Goal: Check status: Check status

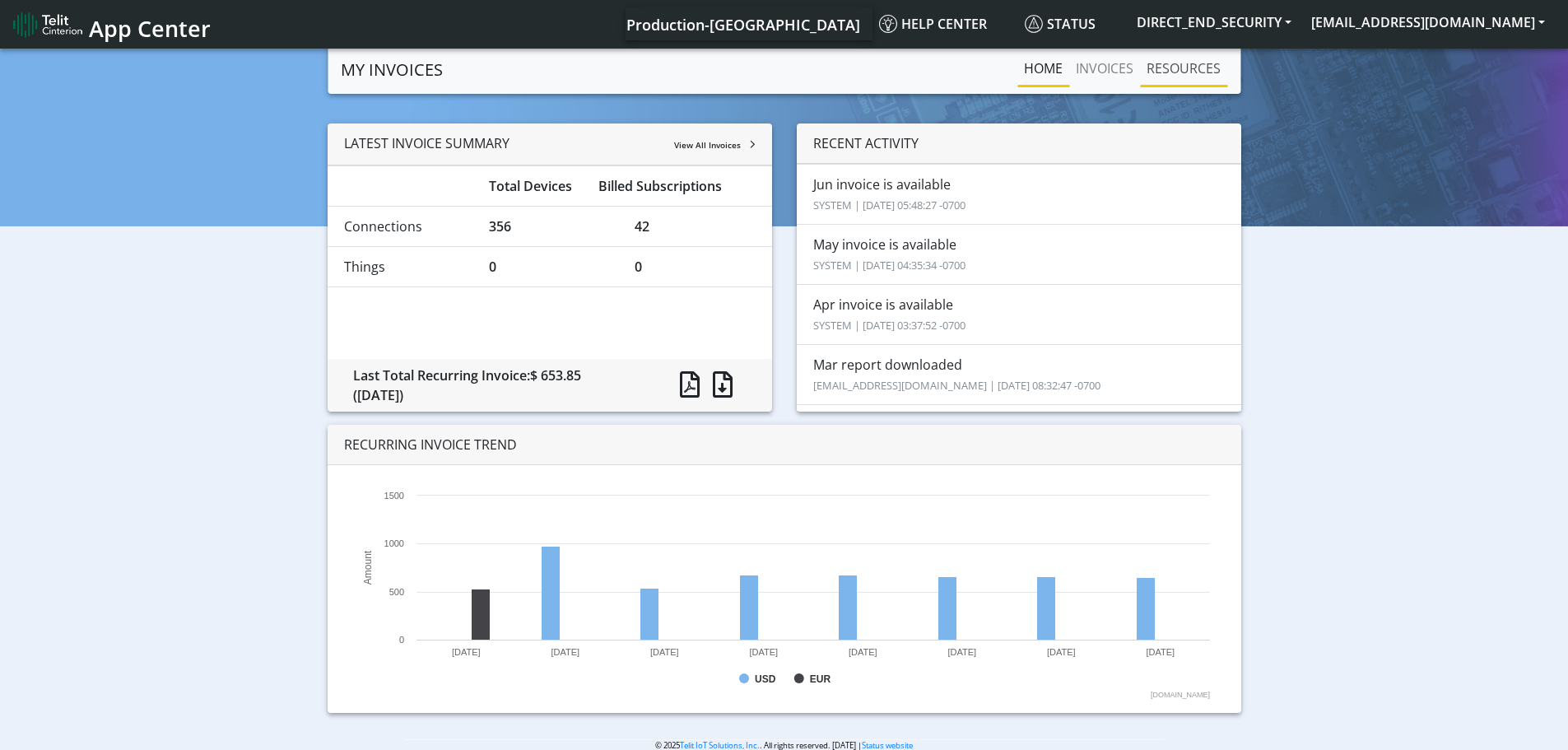
click at [1175, 75] on link "RESOURCES" at bounding box center [1183, 68] width 88 height 33
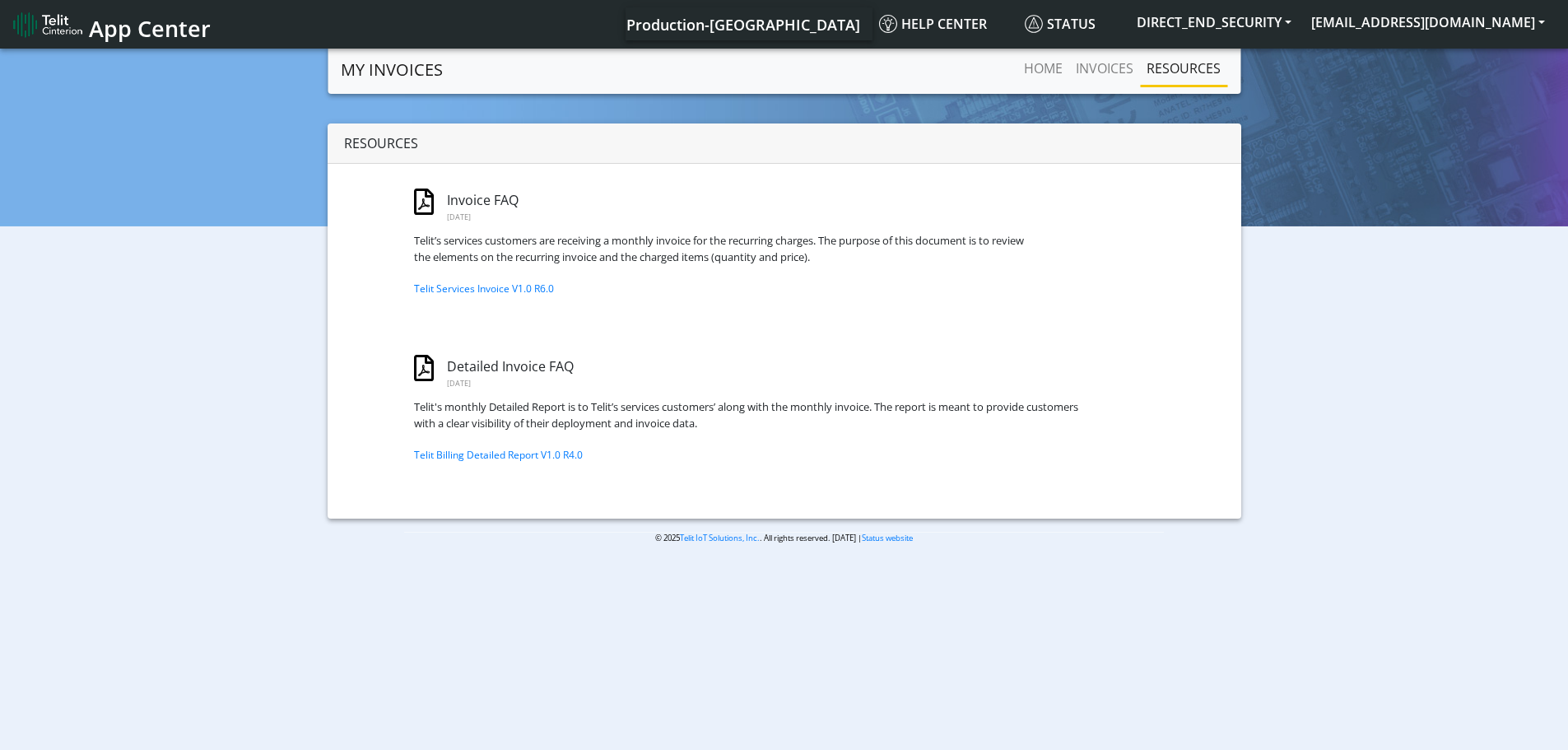
click at [500, 422] on article "Telit's monthly Detailed Report is to Telit’s services customers’ along with th…" at bounding box center [746, 415] width 664 height 32
click at [1087, 73] on link "INVOICES" at bounding box center [1104, 68] width 71 height 33
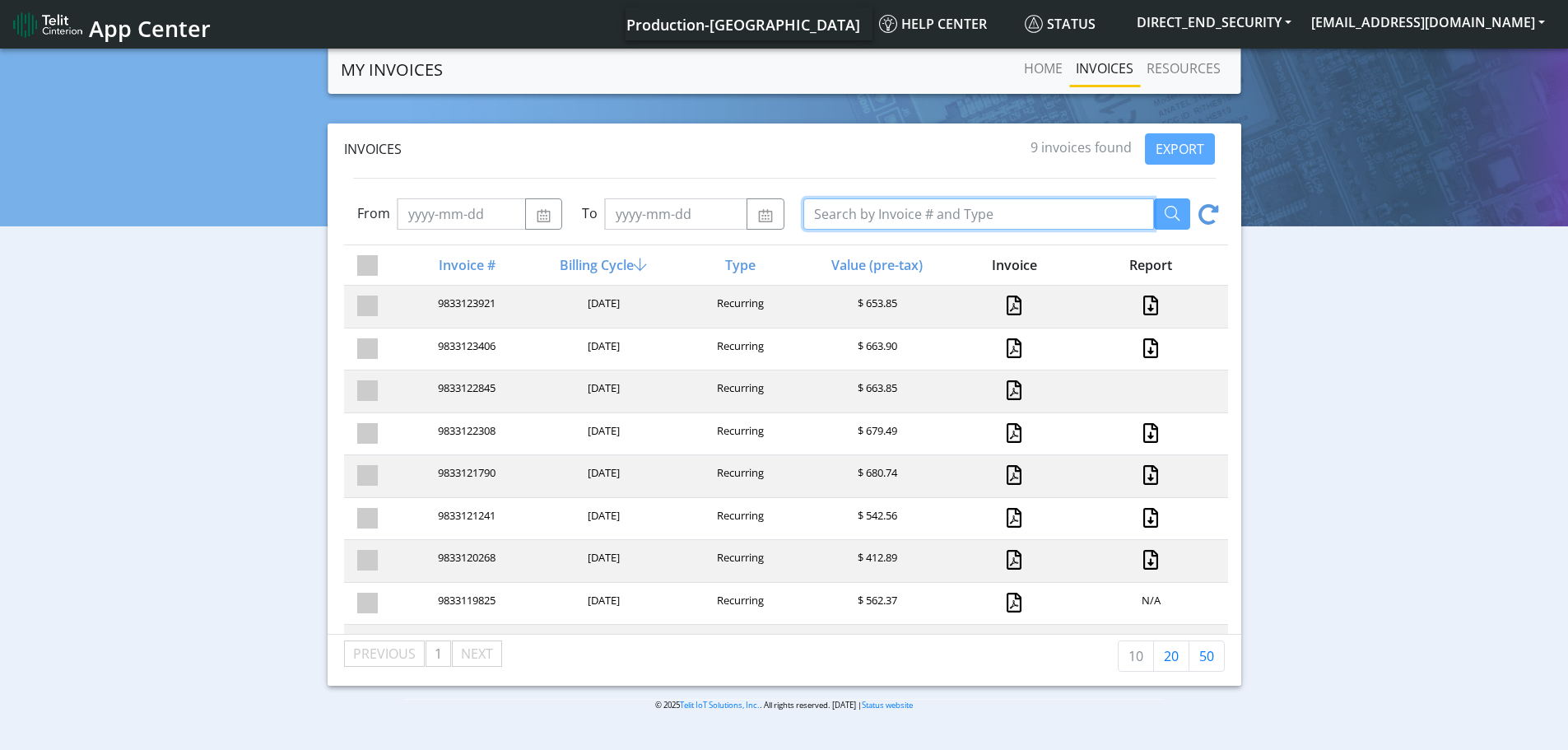
click at [879, 214] on input "Search by Invoice # and Type" at bounding box center [978, 213] width 351 height 31
click at [912, 216] on input "Search by Invoice # and Type" at bounding box center [978, 213] width 351 height 31
type input "9833124441"
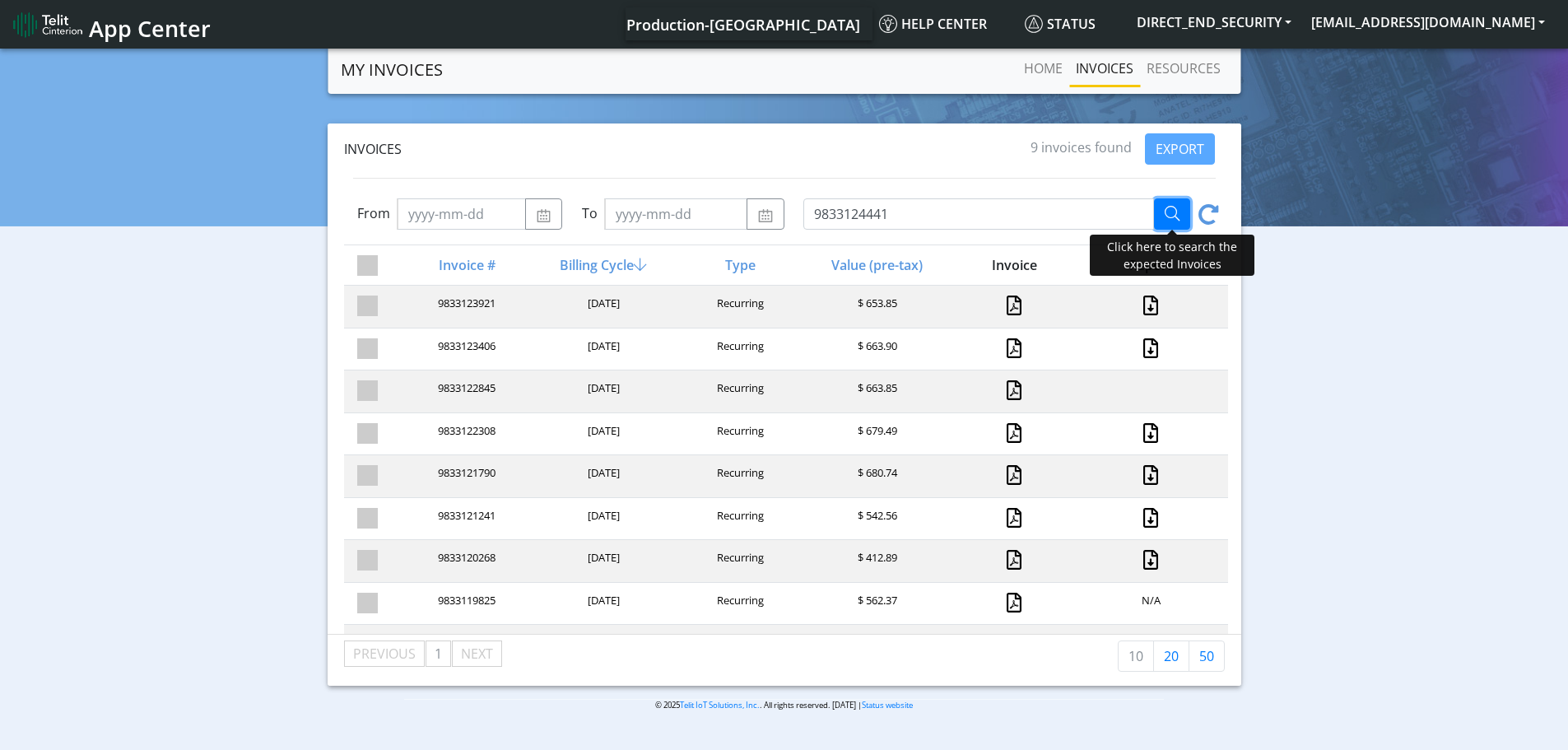
click at [1175, 215] on icon "button" at bounding box center [1172, 213] width 15 height 15
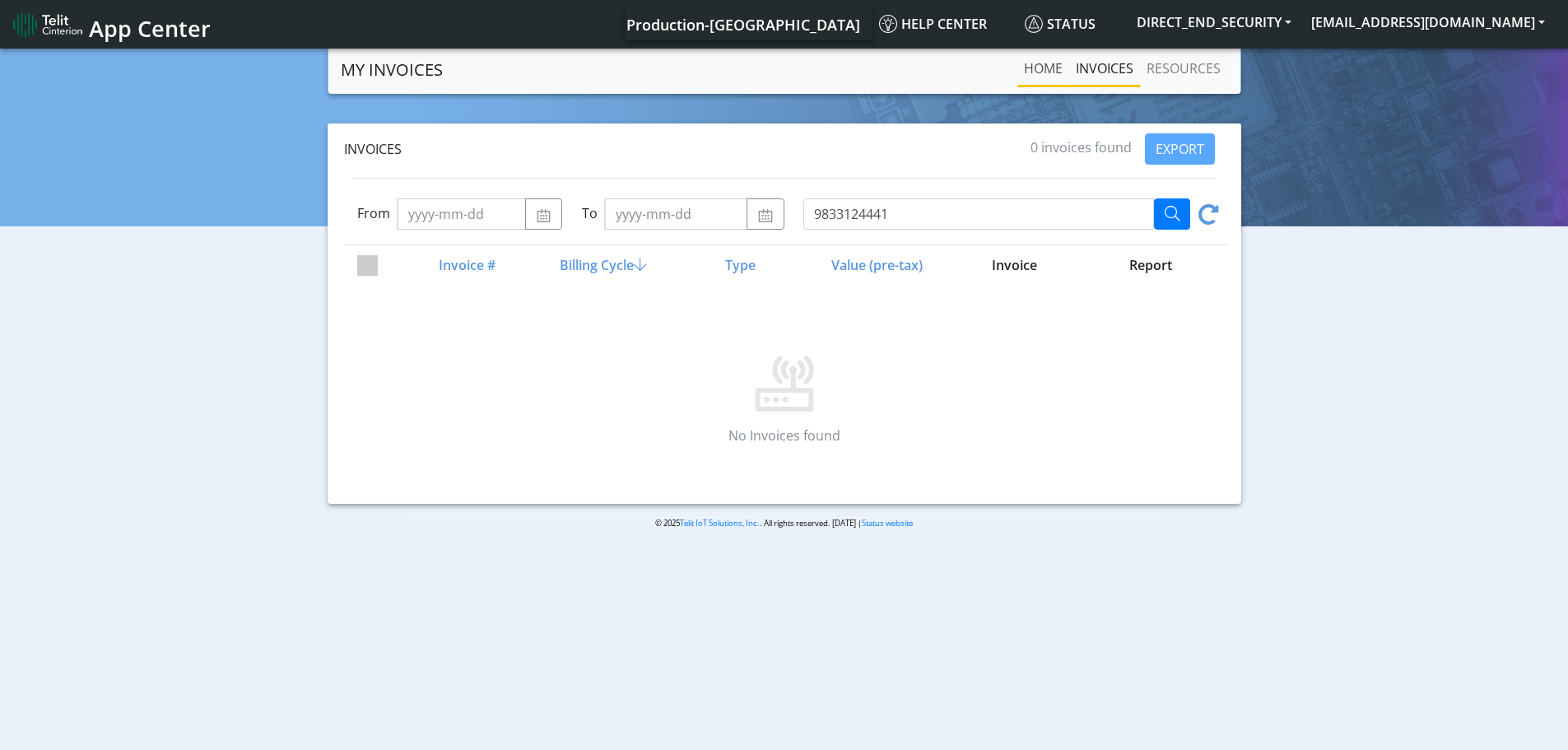
click at [1041, 65] on link "Home" at bounding box center [1043, 68] width 52 height 33
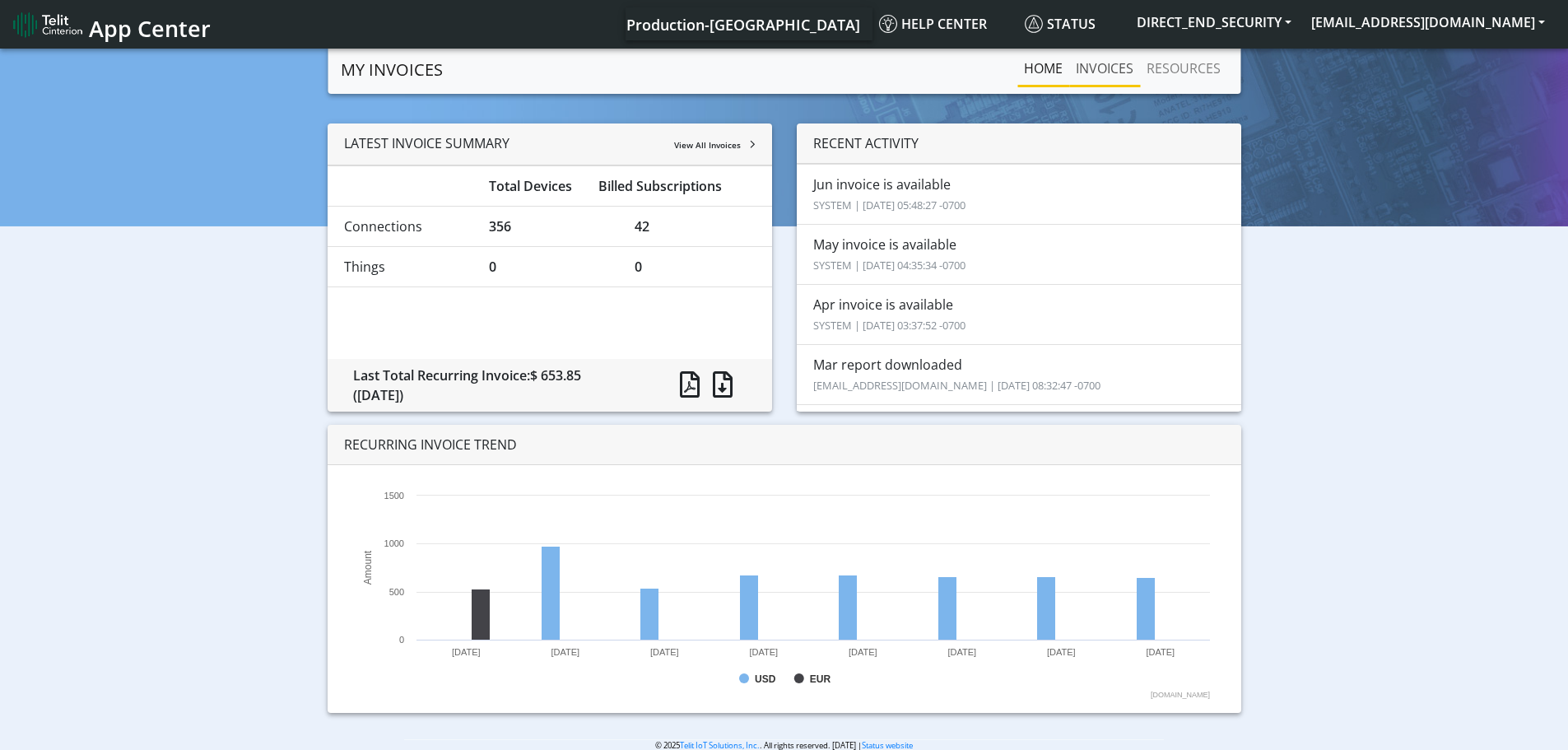
click at [1112, 71] on link "INVOICES" at bounding box center [1104, 68] width 71 height 33
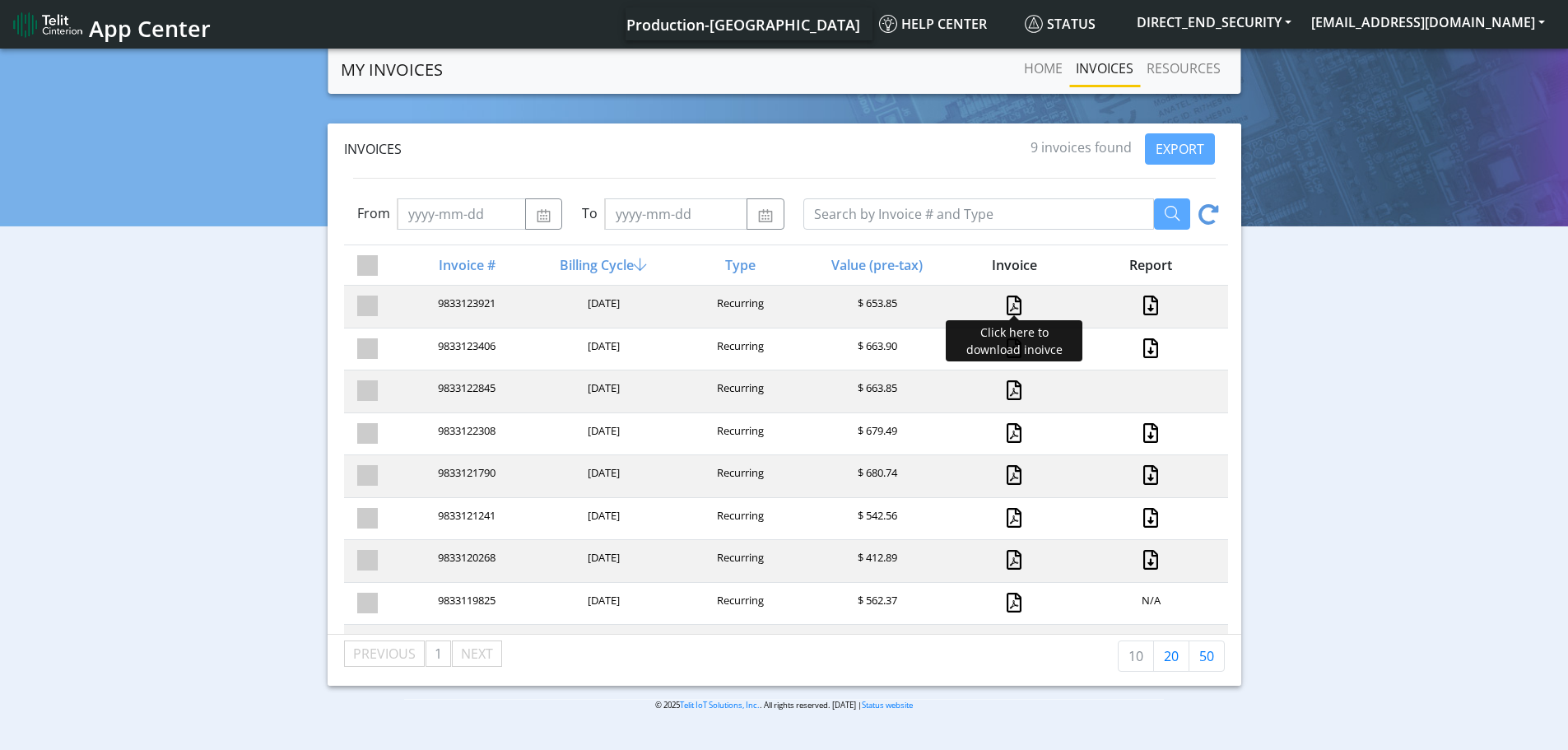
click at [1007, 303] on link at bounding box center [1013, 306] width 15 height 20
